Goal: Contribute content: Add original content to the website for others to see

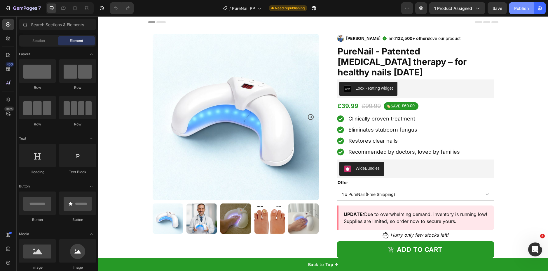
click at [519, 6] on div "Publish" at bounding box center [521, 8] width 15 height 6
click at [23, 1] on div "7 Version history / PureNail PP Need republishing Preview 1 product assigned Sa…" at bounding box center [274, 8] width 548 height 17
click at [18, 9] on icon "button" at bounding box center [25, 8] width 24 height 5
click at [526, 10] on div "Publish" at bounding box center [521, 8] width 15 height 6
click at [9, 5] on icon "button" at bounding box center [8, 8] width 6 height 6
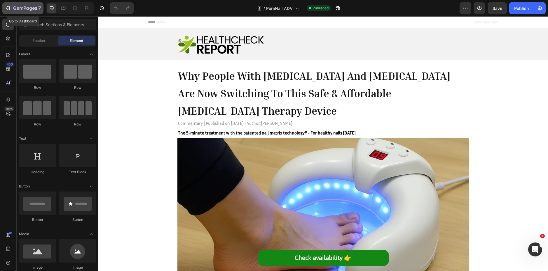
click at [29, 8] on icon "button" at bounding box center [25, 8] width 24 height 5
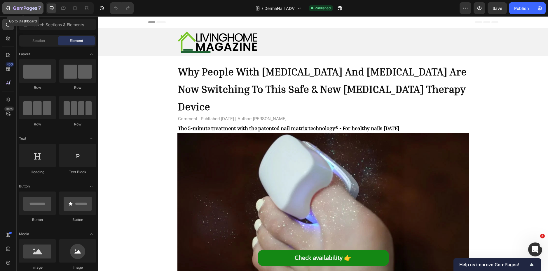
click at [16, 5] on div "7" at bounding box center [27, 8] width 28 height 7
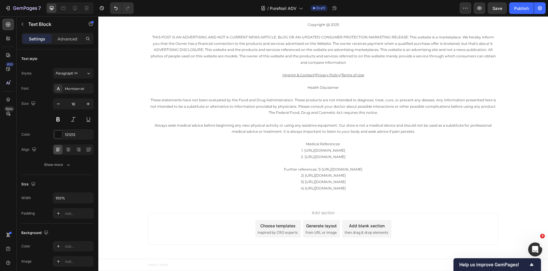
scroll to position [3352, 0]
drag, startPoint x: 293, startPoint y: 168, endPoint x: 290, endPoint y: 169, distance: 4.0
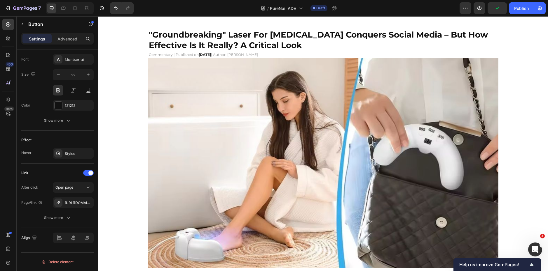
scroll to position [0, 0]
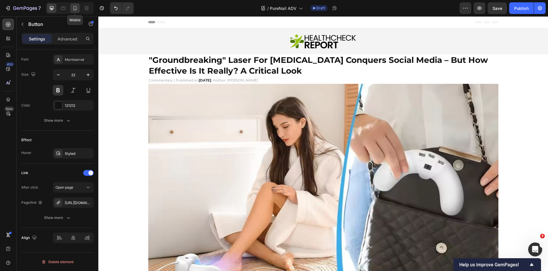
click at [77, 8] on icon at bounding box center [75, 8] width 6 height 6
type input "16"
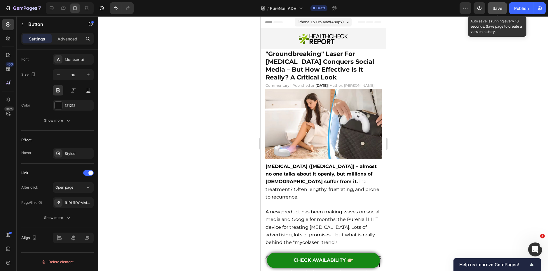
click at [492, 6] on button "Save" at bounding box center [496, 8] width 19 height 12
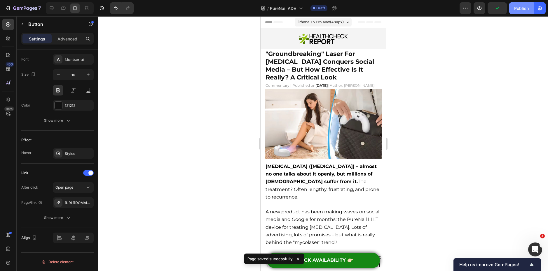
click at [530, 4] on button "Publish" at bounding box center [521, 8] width 24 height 12
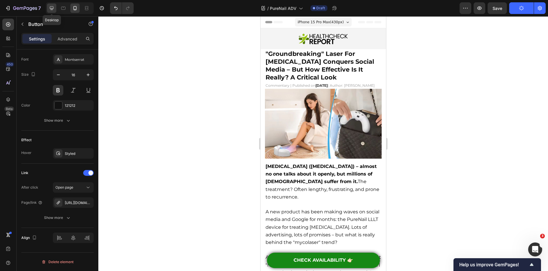
click at [53, 8] on icon at bounding box center [52, 8] width 4 height 4
type input "22"
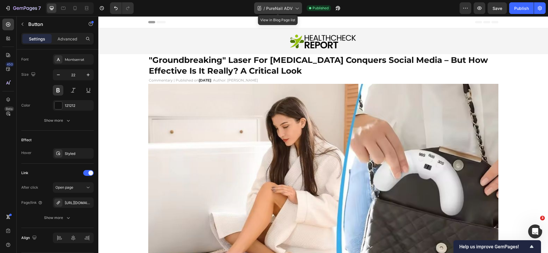
click at [289, 7] on span "PureNail ADV" at bounding box center [279, 8] width 27 height 6
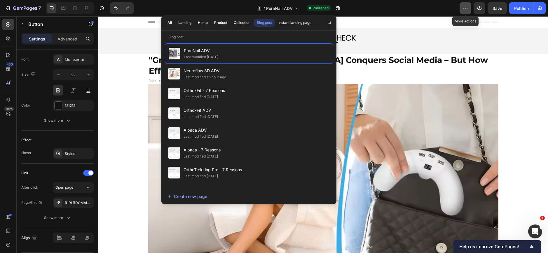
click at [464, 9] on icon "button" at bounding box center [465, 8] width 6 height 6
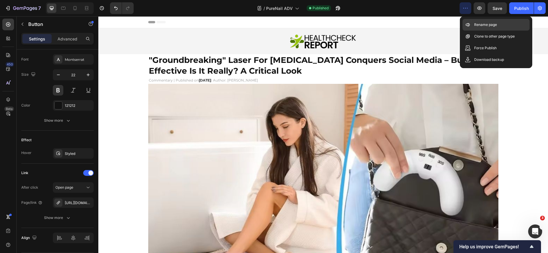
click at [483, 24] on p "Rename page" at bounding box center [485, 25] width 23 height 6
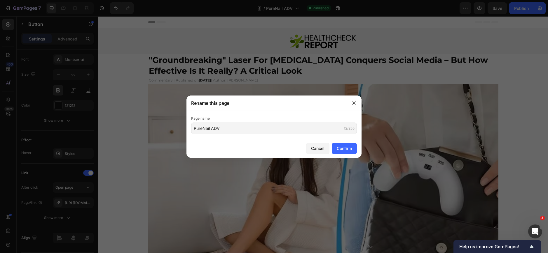
click at [148, 129] on div at bounding box center [274, 126] width 548 height 253
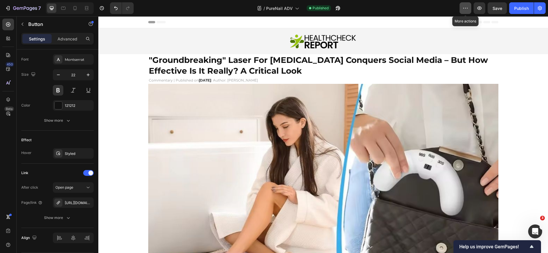
click at [468, 5] on button "button" at bounding box center [465, 8] width 12 height 12
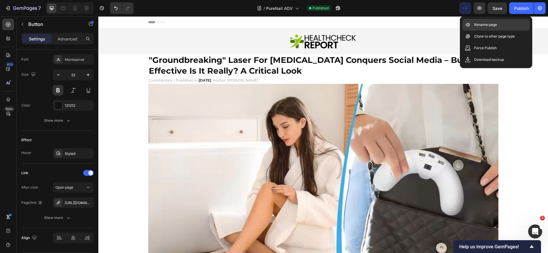
click at [469, 27] on icon at bounding box center [467, 25] width 6 height 6
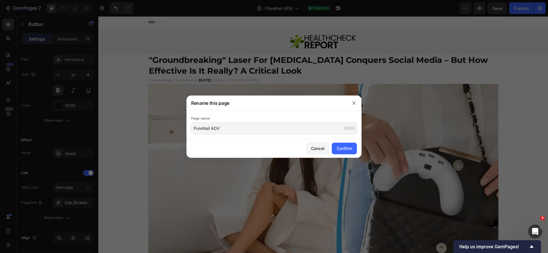
drag, startPoint x: 194, startPoint y: 136, endPoint x: 194, endPoint y: 138, distance: 3.0
click at [194, 138] on div "Page name PureNail ADV 12/255" at bounding box center [273, 125] width 175 height 28
click at [202, 127] on input "PureNail ADV" at bounding box center [274, 129] width 166 height 12
click at [202, 128] on input "PureNail ADV" at bounding box center [274, 129] width 166 height 12
click at [297, 81] on div at bounding box center [274, 126] width 548 height 253
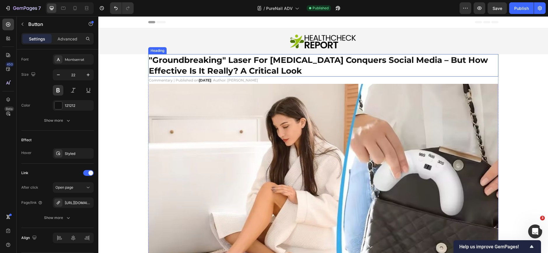
click at [266, 66] on strong ""groundbreaking" laser for nail fungus conquers social media – but how effectiv…" at bounding box center [318, 65] width 339 height 20
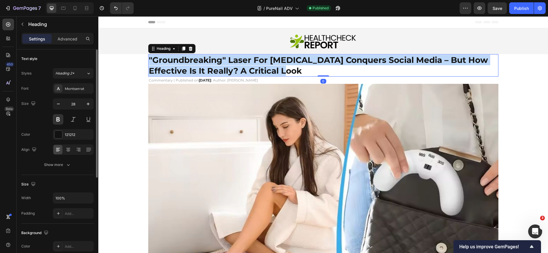
click at [267, 66] on strong ""groundbreaking" laser for nail fungus conquers social media – but how effectiv…" at bounding box center [318, 65] width 339 height 20
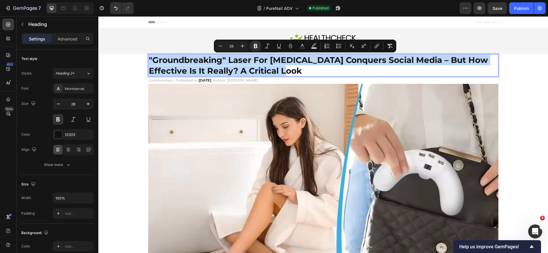
copy strong ""groundbreaking" laser for nail fungus conquers social media – but how effectiv…"
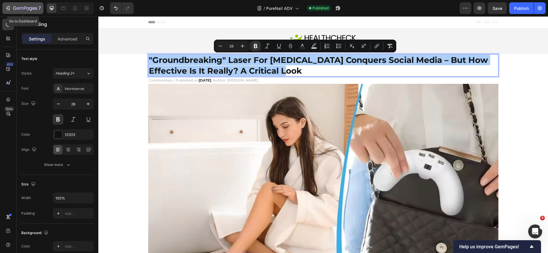
click at [35, 6] on icon "button" at bounding box center [25, 8] width 24 height 5
